Goal: Task Accomplishment & Management: Use online tool/utility

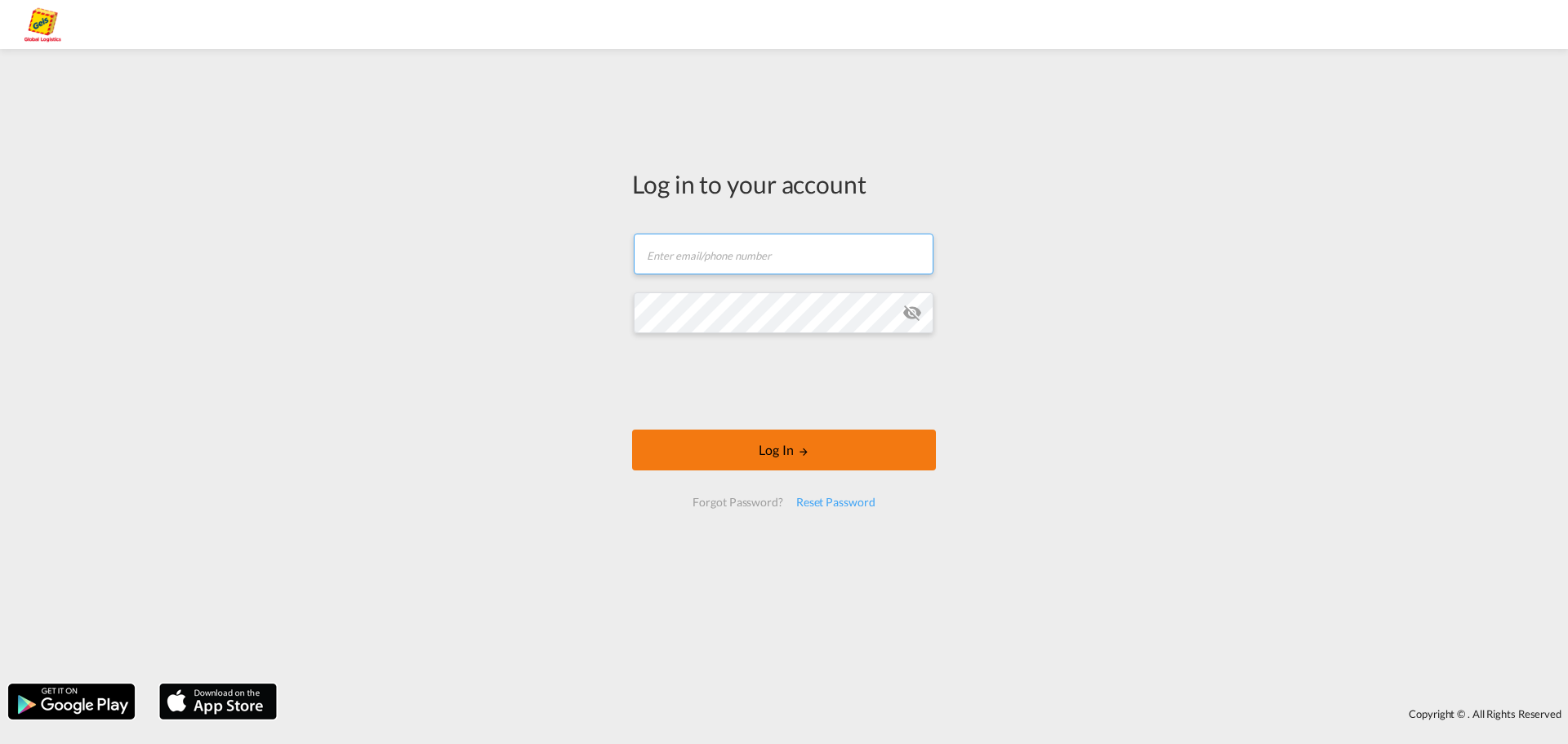
type input "[PERSON_NAME][EMAIL_ADDRESS][PERSON_NAME][PERSON_NAME][DOMAIN_NAME]"
click at [782, 455] on button "Log In" at bounding box center [784, 450] width 304 height 41
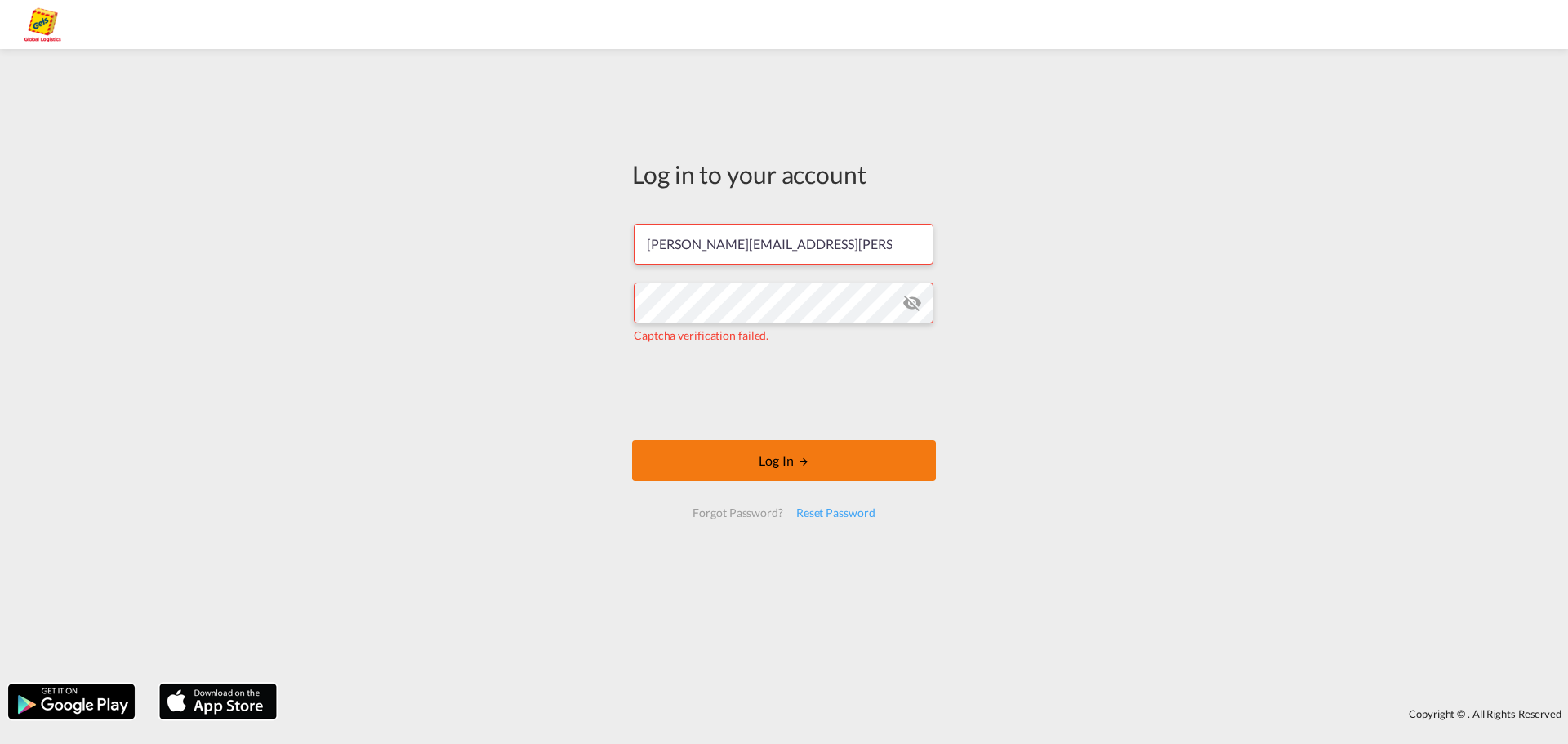
click at [745, 462] on button "Log In" at bounding box center [784, 461] width 304 height 41
